Goal: Information Seeking & Learning: Learn about a topic

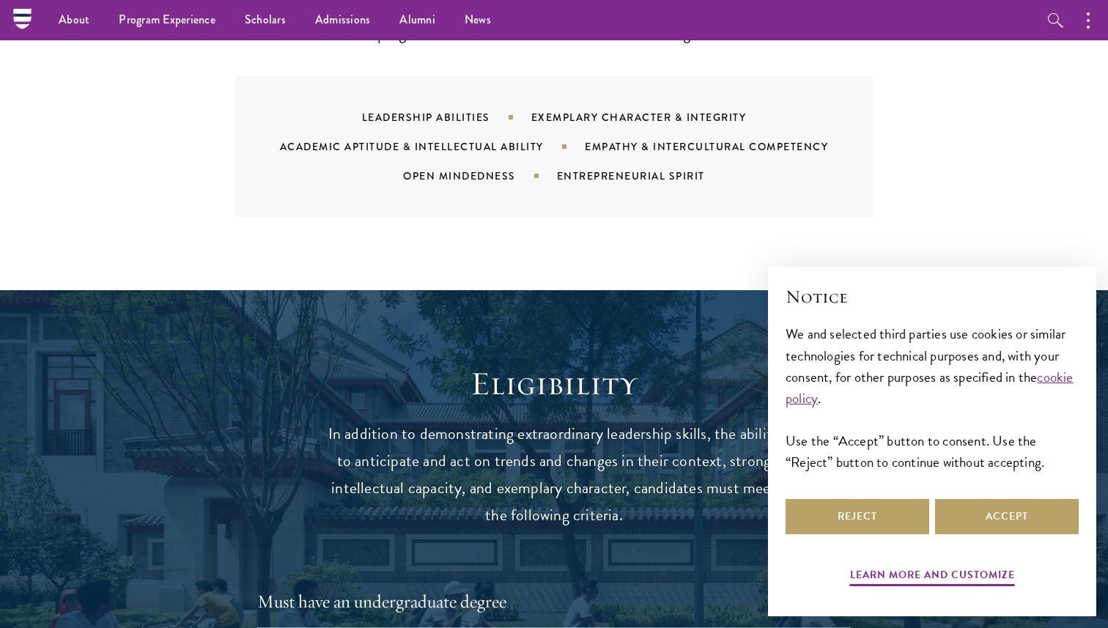
scroll to position [1593, 0]
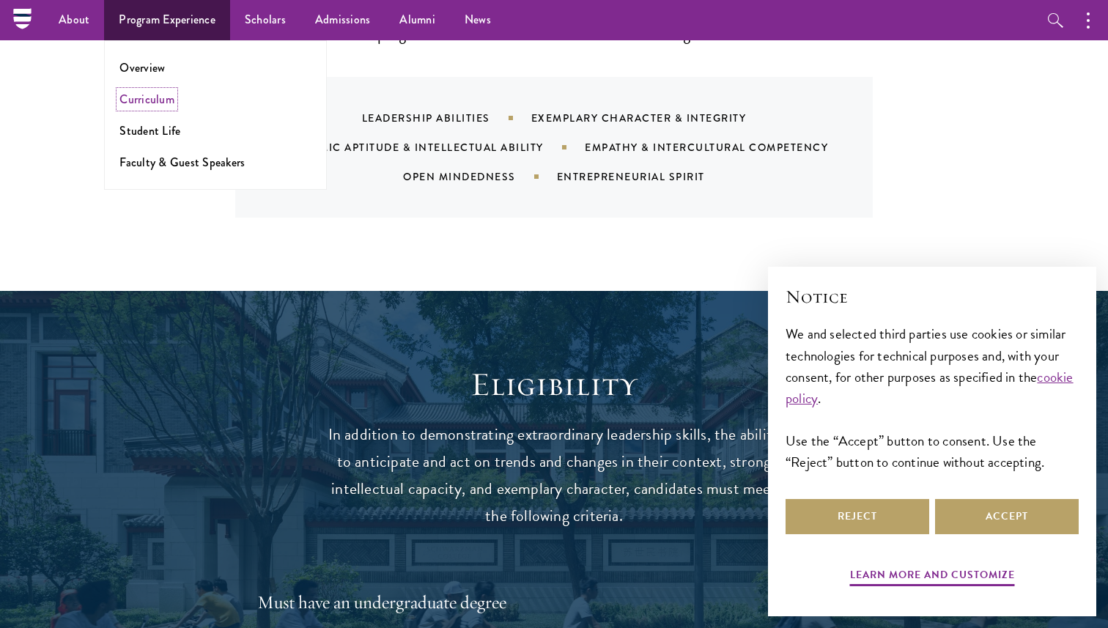
click at [160, 100] on link "Curriculum" at bounding box center [146, 99] width 55 height 17
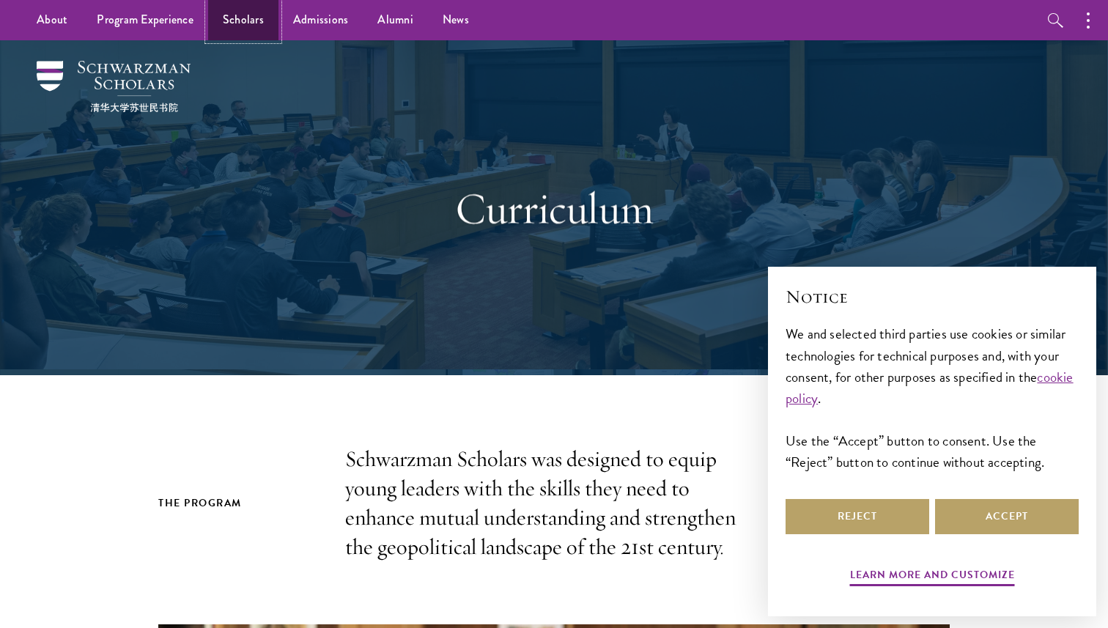
click at [243, 15] on link "Scholars" at bounding box center [243, 20] width 70 height 40
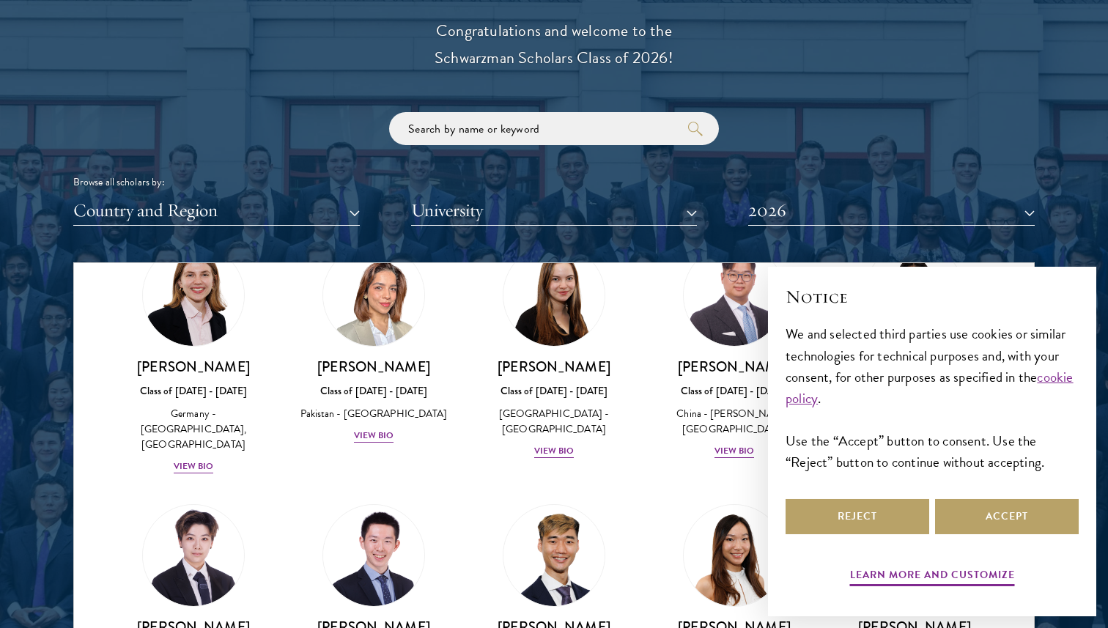
scroll to position [1736, 0]
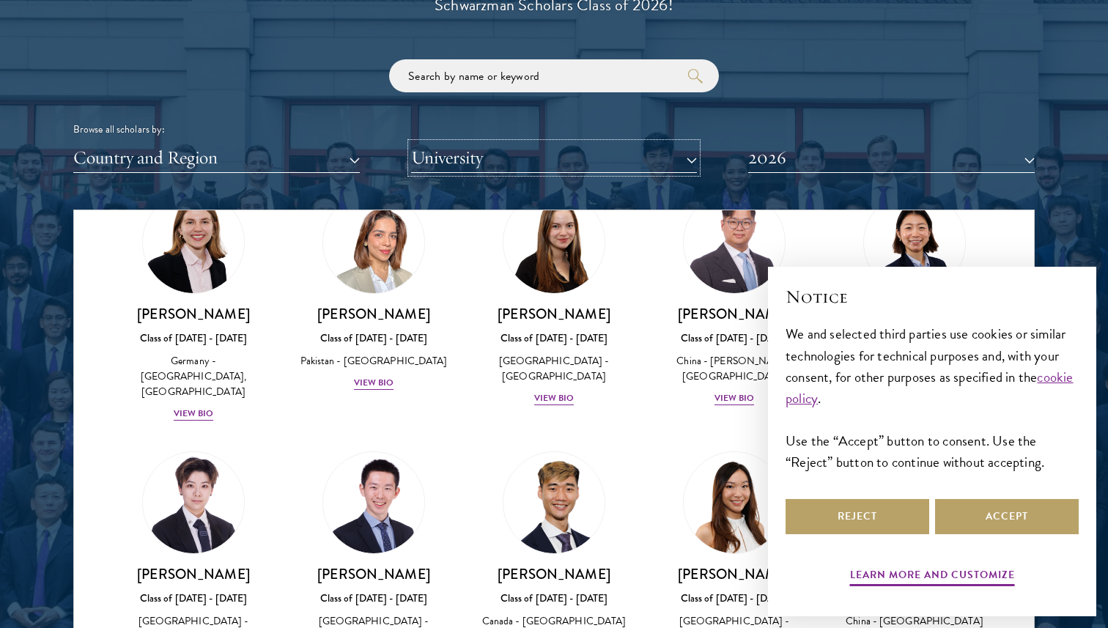
click at [525, 159] on button "University" at bounding box center [554, 158] width 287 height 30
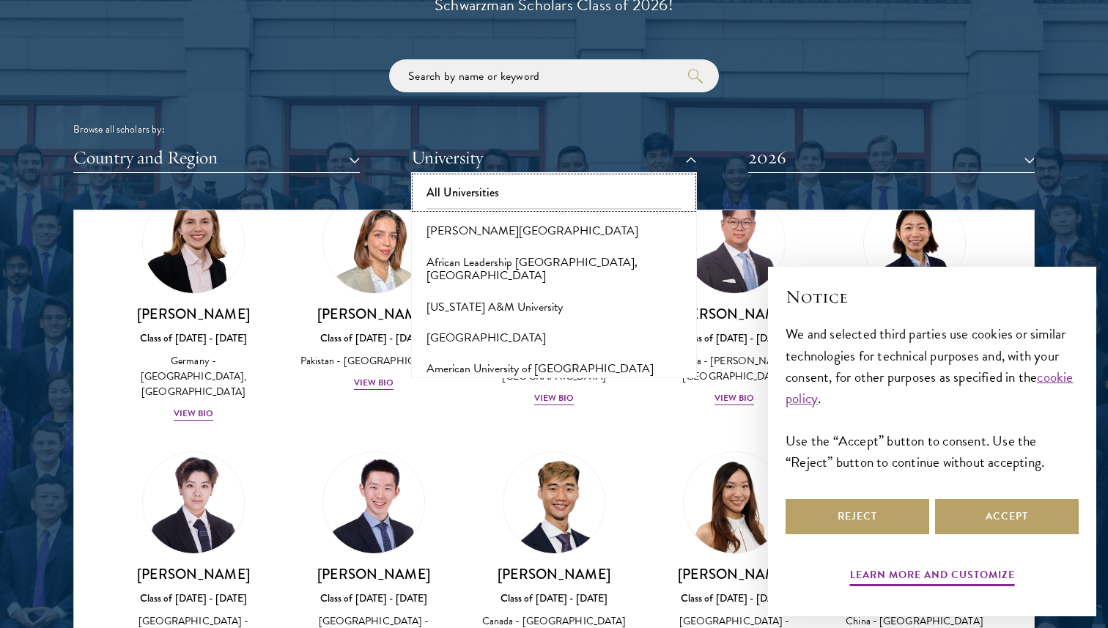
click at [495, 191] on button "All Universities" at bounding box center [555, 192] width 278 height 31
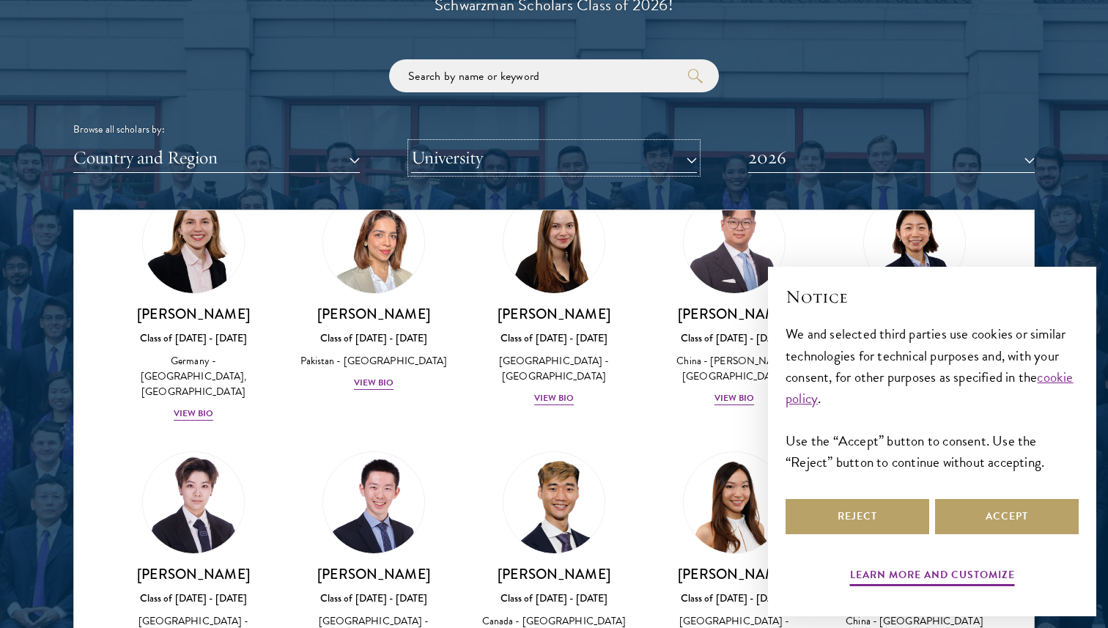
click at [493, 155] on button "University" at bounding box center [554, 158] width 287 height 30
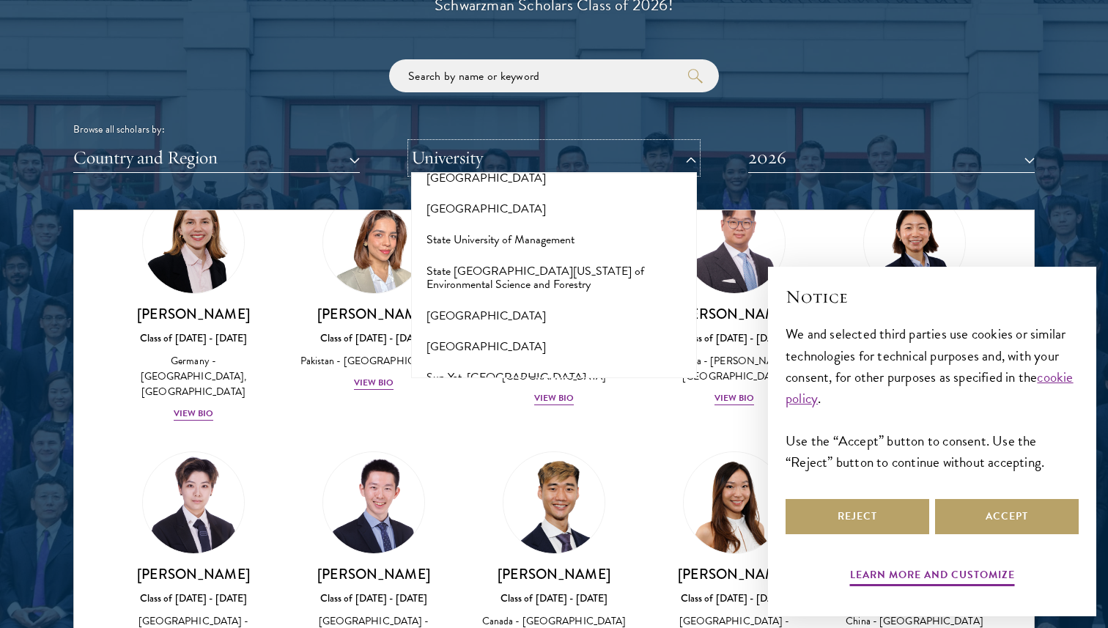
scroll to position [8222, 0]
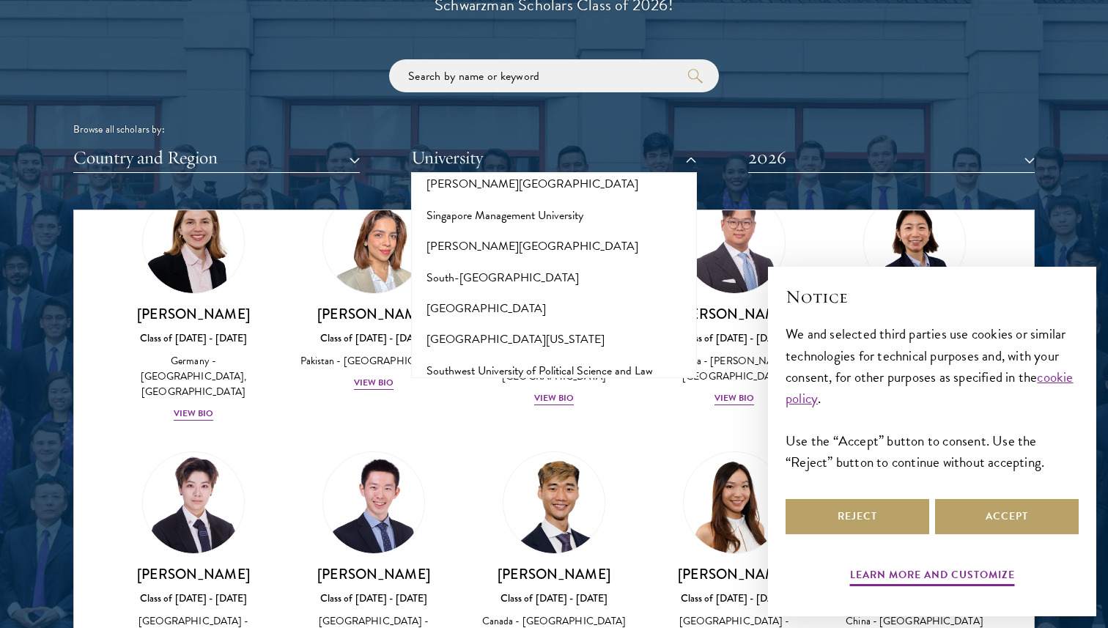
click at [481, 448] on button "[GEOGRAPHIC_DATA]" at bounding box center [555, 463] width 278 height 31
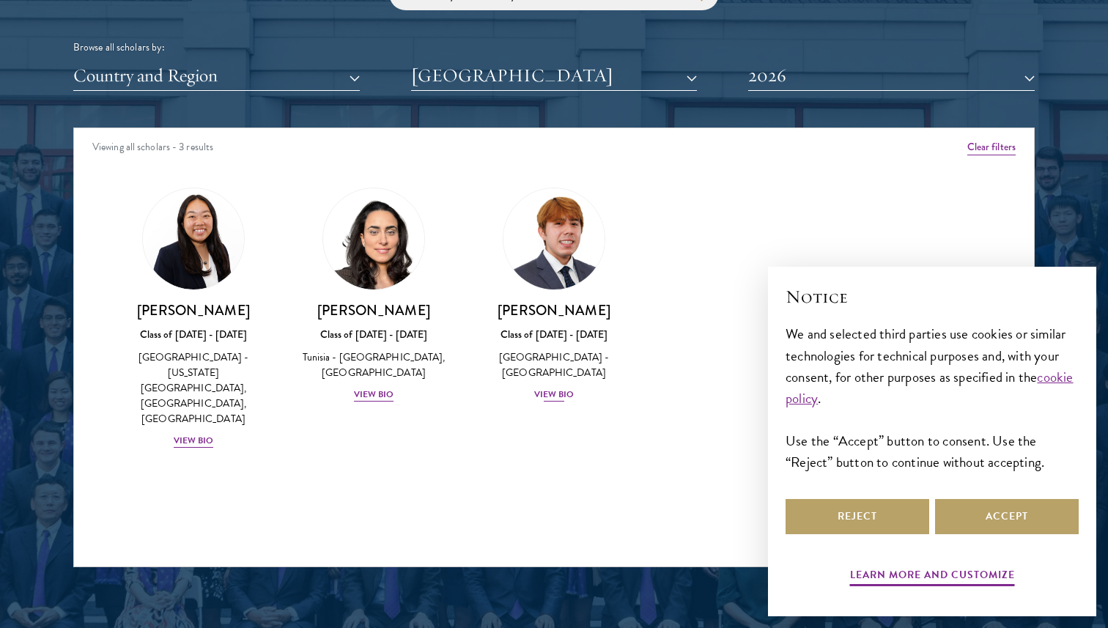
scroll to position [1807, 0]
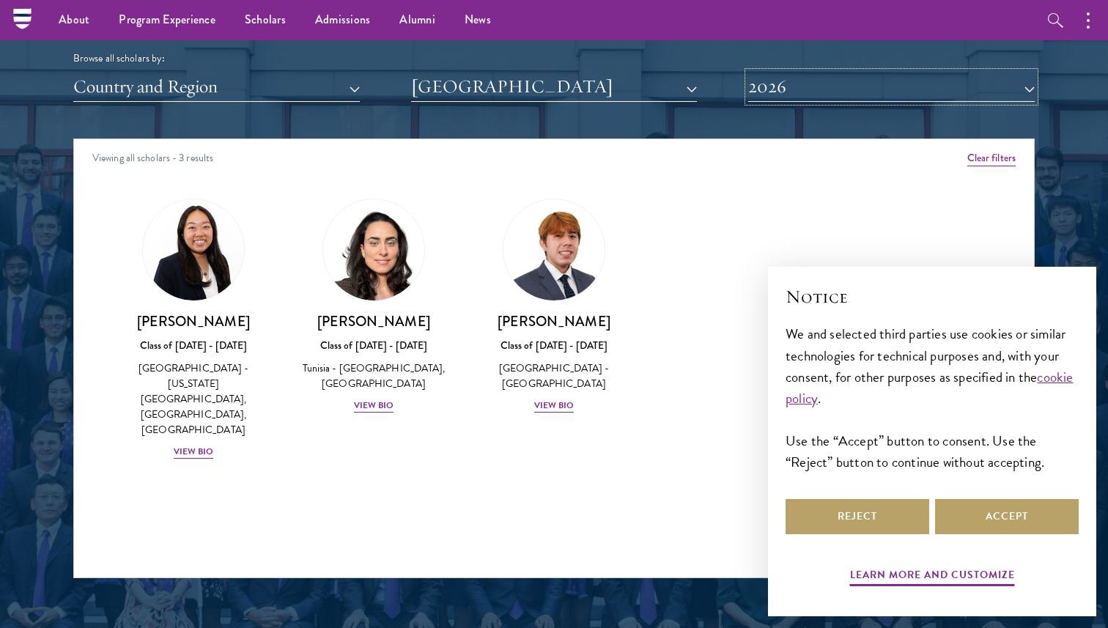
click at [774, 81] on button "2026" at bounding box center [891, 87] width 287 height 30
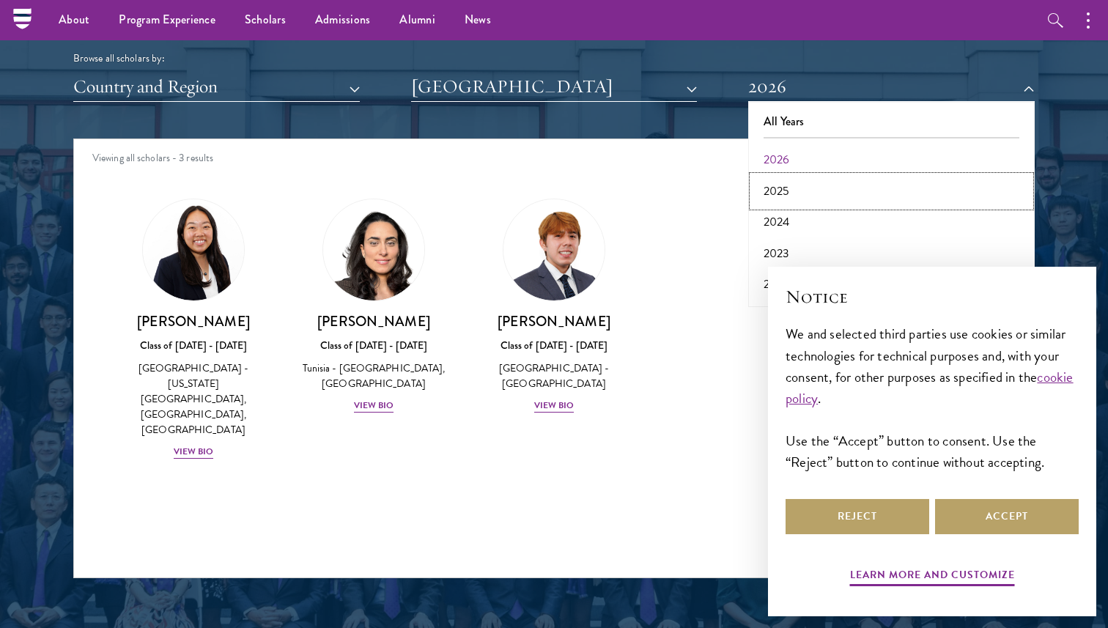
click at [778, 188] on button "2025" at bounding box center [892, 191] width 278 height 31
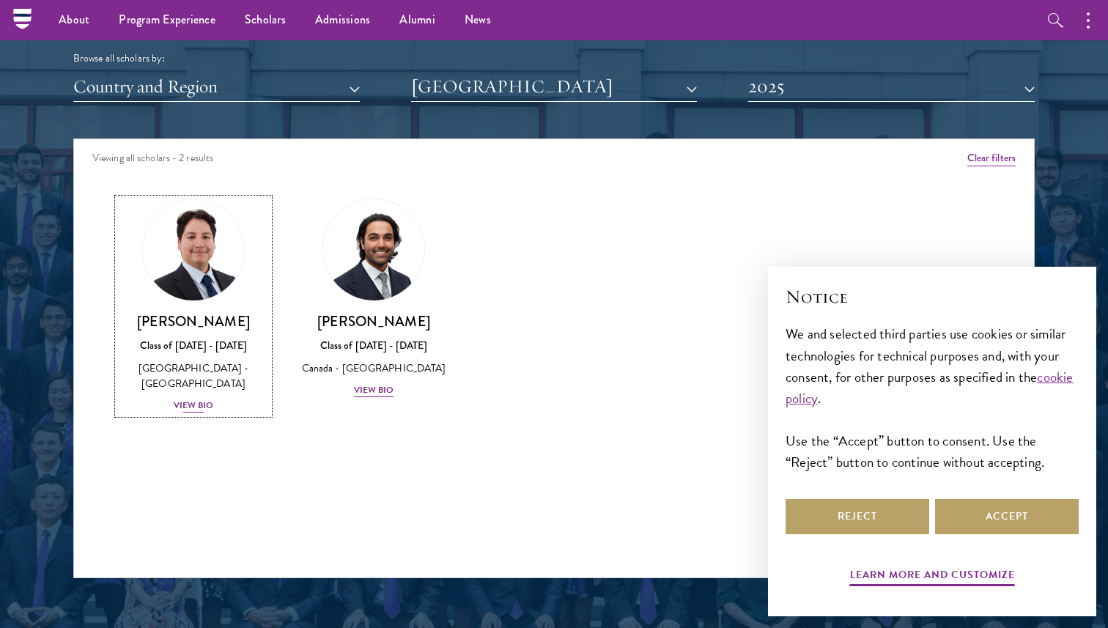
click at [185, 407] on div "View Bio" at bounding box center [194, 406] width 40 height 14
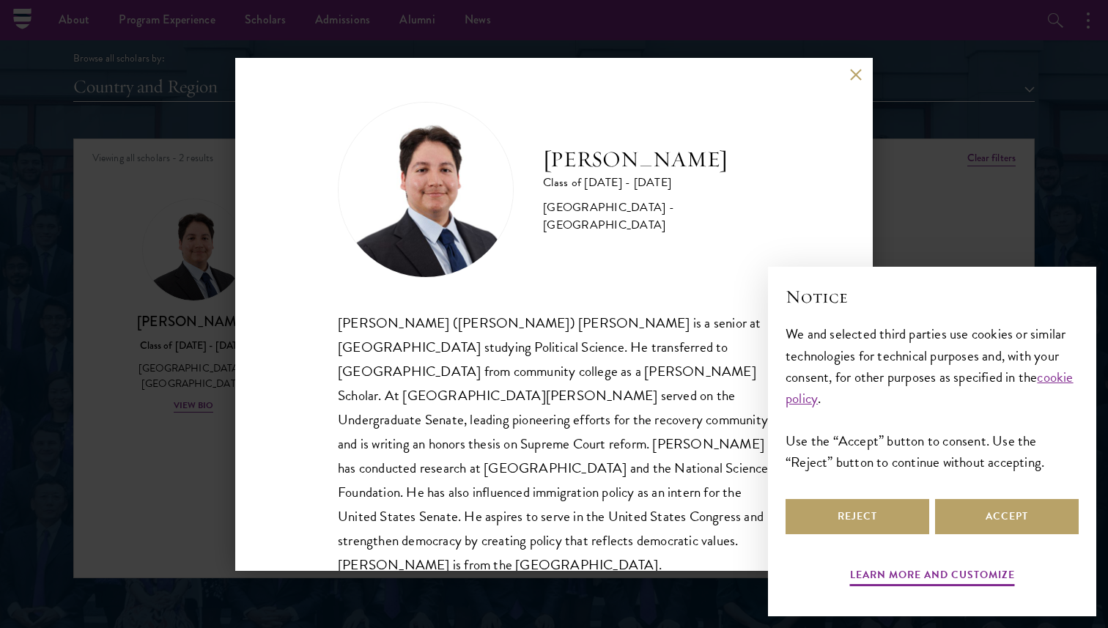
click at [852, 74] on button at bounding box center [855, 75] width 12 height 12
